Goal: Task Accomplishment & Management: Manage account settings

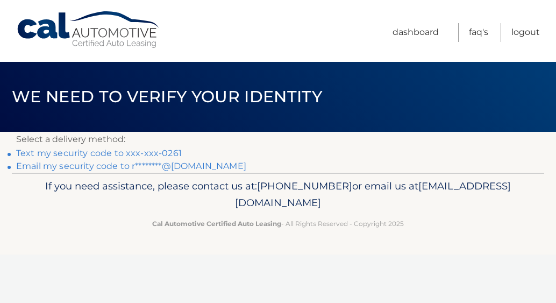
click at [108, 153] on link "Text my security code to xxx-xxx-0261" at bounding box center [99, 153] width 166 height 10
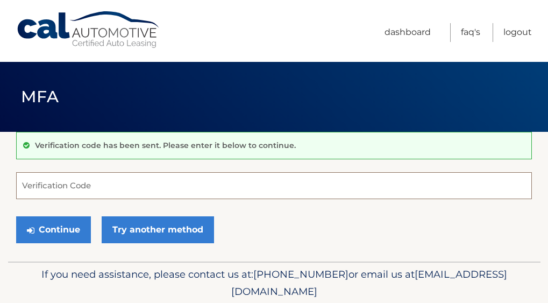
click at [56, 189] on input "Verification Code" at bounding box center [274, 185] width 516 height 27
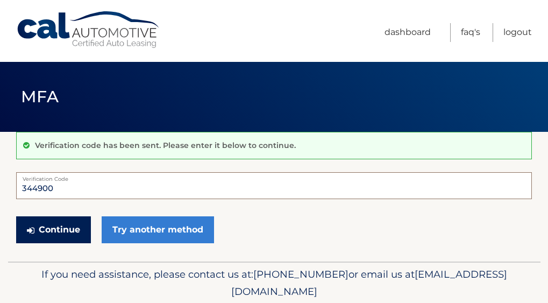
type input "344900"
click at [66, 233] on button "Continue" at bounding box center [53, 229] width 75 height 27
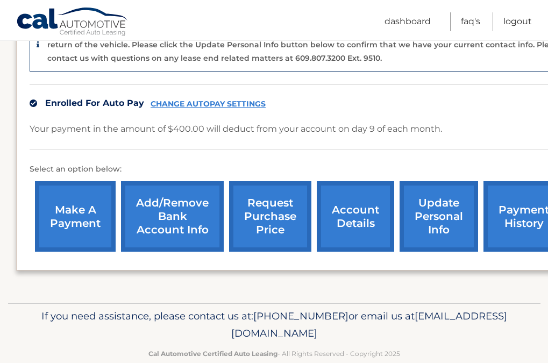
scroll to position [314, 0]
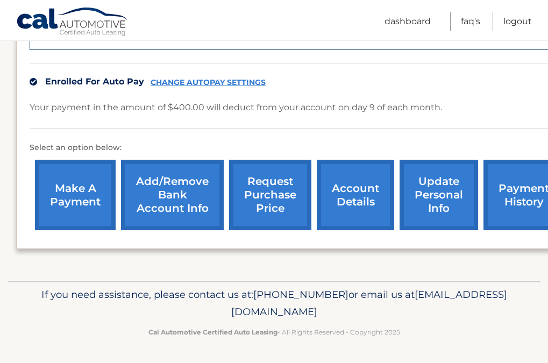
click at [359, 198] on link "account details" at bounding box center [355, 195] width 77 height 70
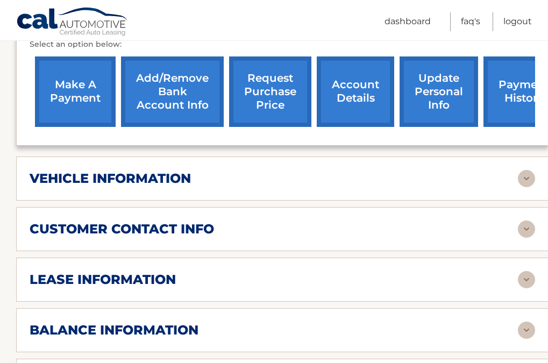
scroll to position [376, 0]
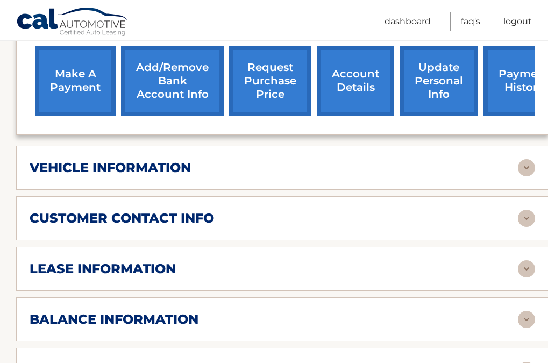
click at [399, 173] on div "vehicle information" at bounding box center [274, 168] width 488 height 16
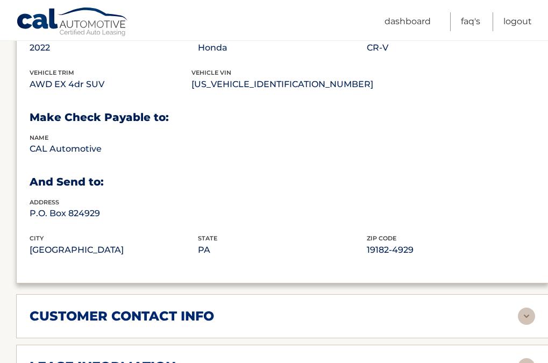
scroll to position [484, 0]
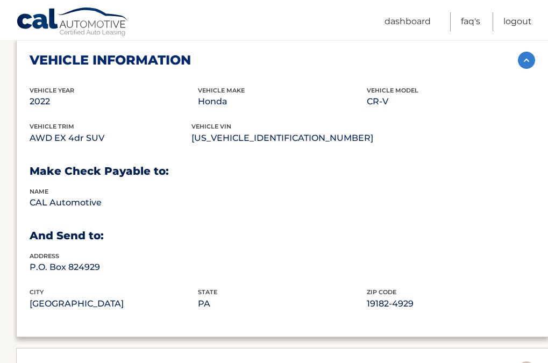
click at [523, 59] on img at bounding box center [526, 60] width 17 height 17
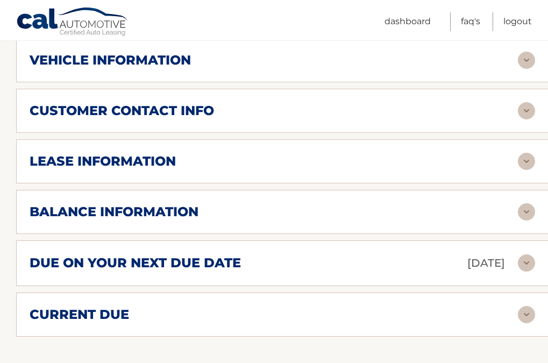
click at [304, 168] on div "lease information" at bounding box center [274, 161] width 488 height 16
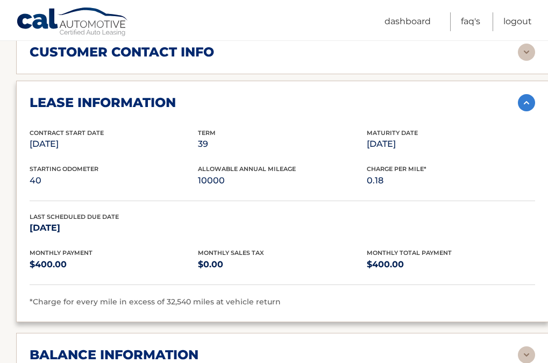
scroll to position [542, 0]
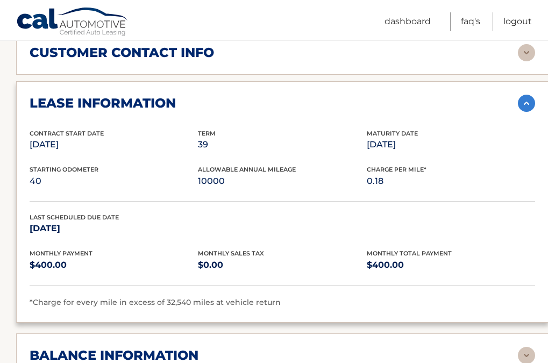
click at [526, 99] on img at bounding box center [526, 103] width 17 height 17
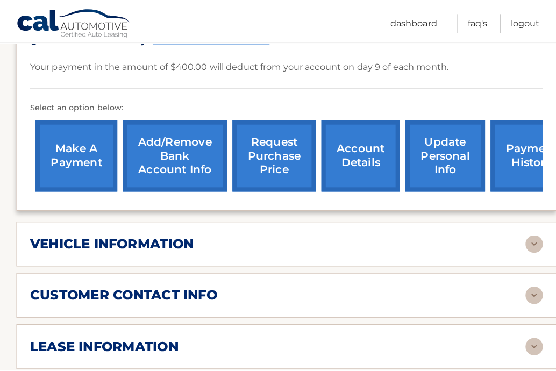
scroll to position [287, 0]
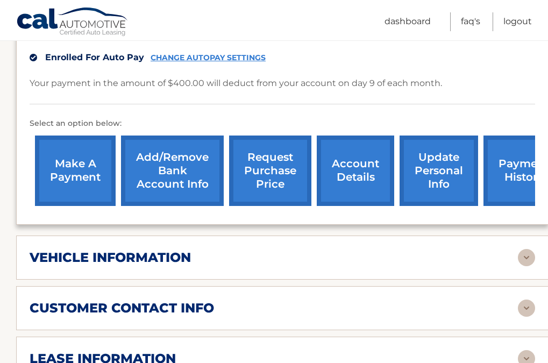
click at [271, 183] on link "request purchase price" at bounding box center [270, 170] width 82 height 70
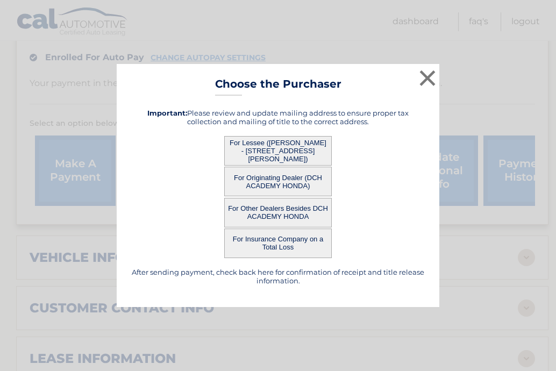
click at [291, 149] on button "For Lessee (RAHMAT KHAN - 30 Judson St, Unit #3B, Edison, NJ 08837)" at bounding box center [278, 151] width 108 height 30
click at [304, 147] on button "For Lessee (RAHMAT KHAN - 30 Judson St, Unit #3B, Edison, NJ 08837)" at bounding box center [278, 151] width 108 height 30
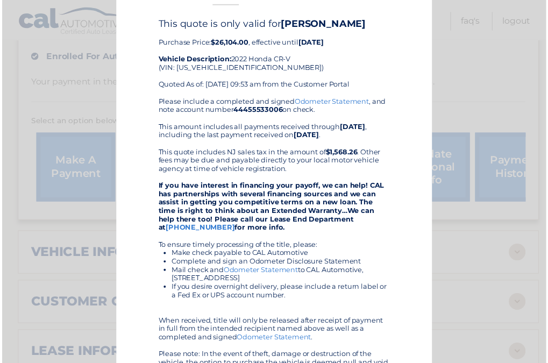
scroll to position [0, 0]
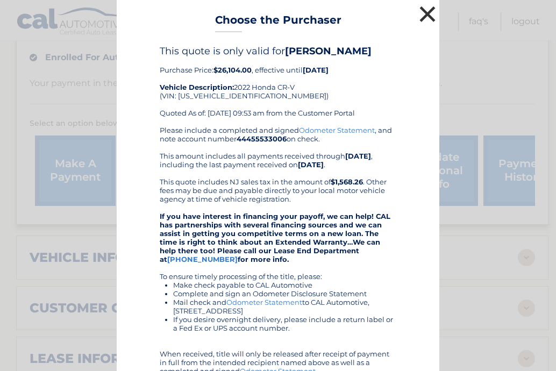
click at [425, 17] on button "×" at bounding box center [428, 14] width 22 height 22
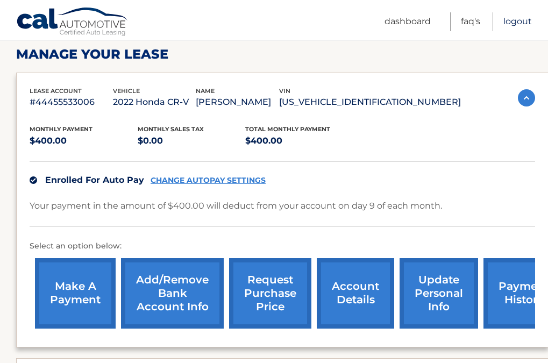
scroll to position [125, 0]
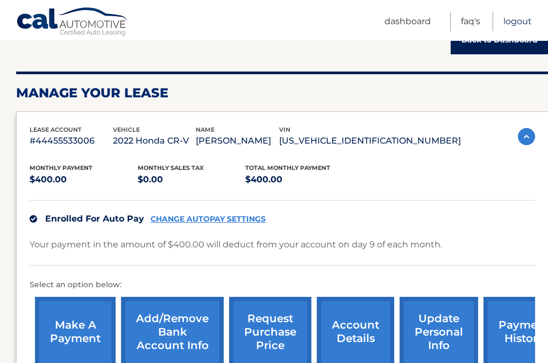
click at [522, 25] on link "Logout" at bounding box center [517, 21] width 28 height 19
